Goal: Information Seeking & Learning: Find specific fact

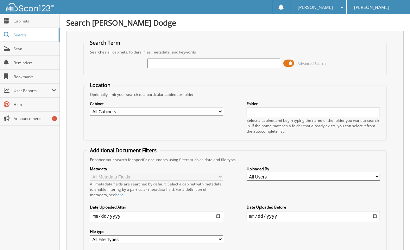
click at [156, 62] on input "text" at bounding box center [213, 63] width 133 height 9
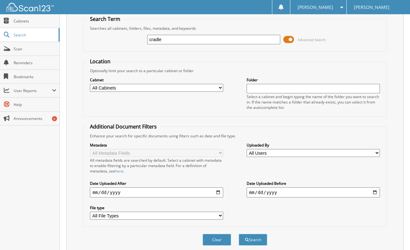
scroll to position [48, 0]
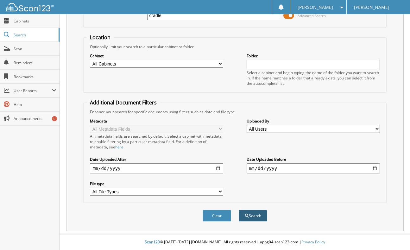
type input "cradle"
click at [253, 214] on button "Search" at bounding box center [253, 216] width 28 height 12
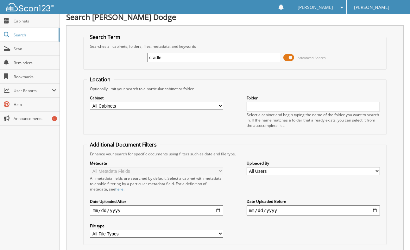
scroll to position [0, 0]
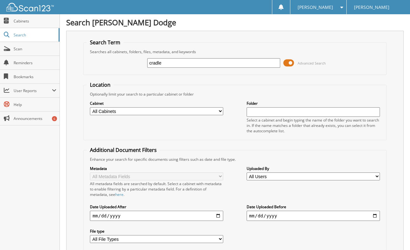
click at [168, 63] on input "cradle" at bounding box center [213, 62] width 133 height 9
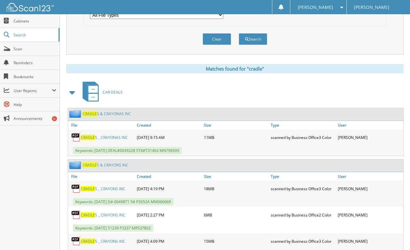
scroll to position [253, 0]
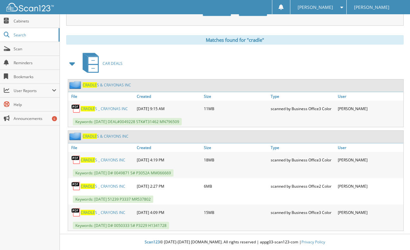
click at [94, 185] on span "CRADLE" at bounding box center [88, 185] width 14 height 5
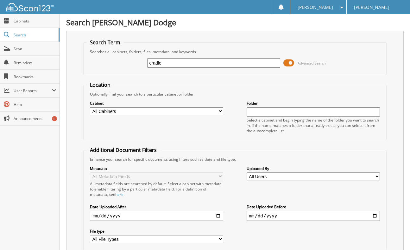
scroll to position [0, 0]
drag, startPoint x: 122, startPoint y: 63, endPoint x: 108, endPoint y: 68, distance: 14.9
click at [108, 64] on div "cradle Advanced Search" at bounding box center [235, 63] width 296 height 17
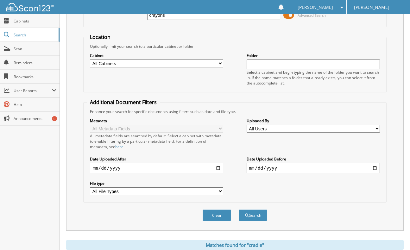
scroll to position [158, 0]
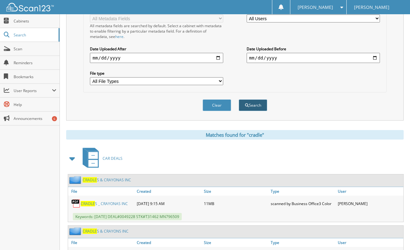
type input "crayons"
click at [249, 107] on button "Search" at bounding box center [253, 105] width 28 height 12
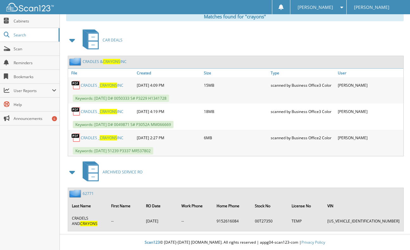
scroll to position [277, 0]
click at [300, 38] on div "CAR DEALS" at bounding box center [234, 39] width 337 height 25
